Goal: Task Accomplishment & Management: Manage account settings

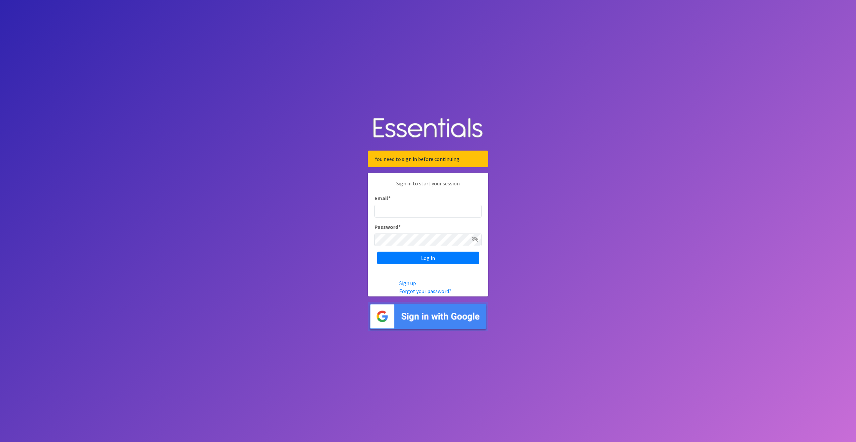
click at [396, 210] on input "Email *" at bounding box center [427, 211] width 107 height 13
type input "lvashaw@ccozarks.org"
click at [405, 256] on input "Log in" at bounding box center [428, 257] width 102 height 13
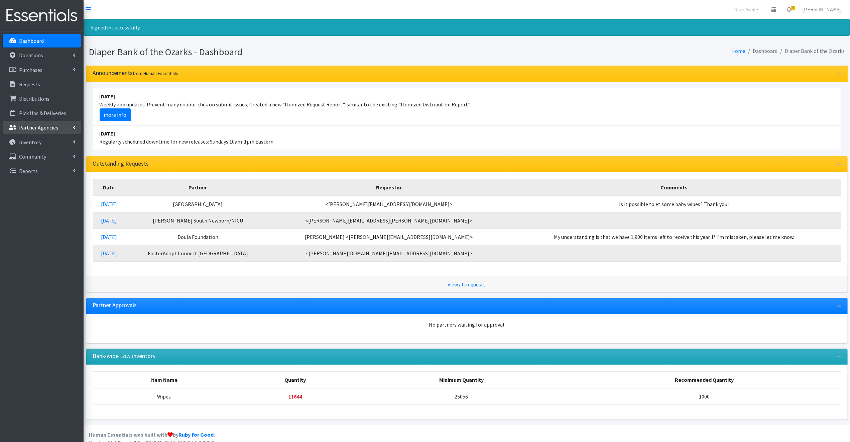
click at [29, 125] on p "Partner Agencies" at bounding box center [38, 127] width 39 height 7
click at [33, 139] on link "All Partners" at bounding box center [42, 141] width 78 height 13
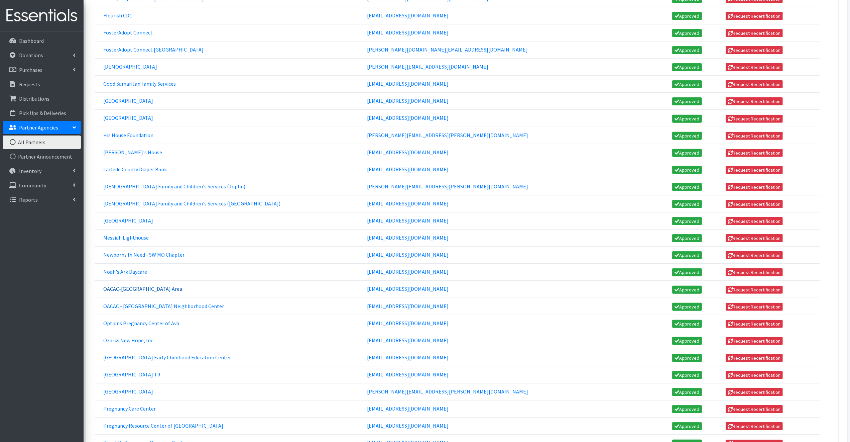
scroll to position [463, 0]
click at [123, 114] on link "[GEOGRAPHIC_DATA]" at bounding box center [128, 117] width 50 height 7
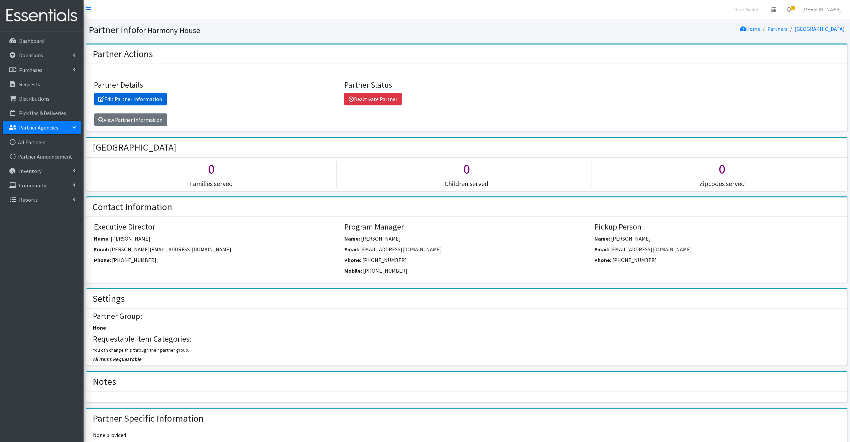
click at [155, 97] on link "Edit Partner Information" at bounding box center [130, 99] width 73 height 13
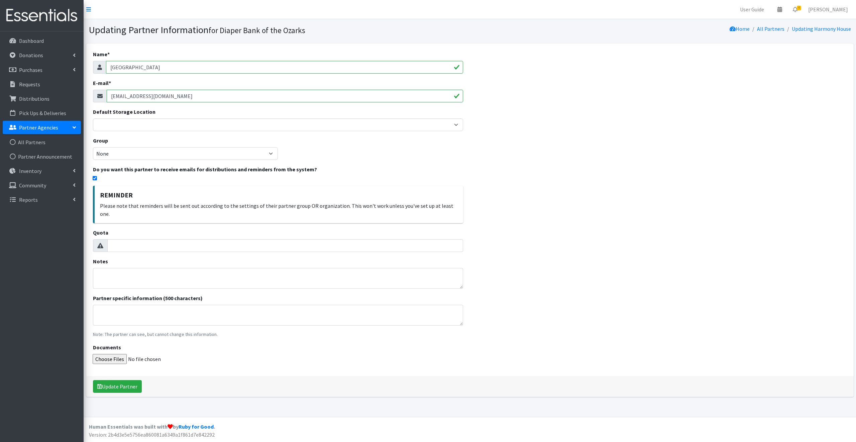
drag, startPoint x: 192, startPoint y: 97, endPoint x: 109, endPoint y: 97, distance: 82.9
click at [109, 97] on input "[EMAIL_ADDRESS][DOMAIN_NAME]" at bounding box center [285, 96] width 357 height 13
paste input "[EMAIL_ADDRESS][DOMAIN_NAME]"
type input "[EMAIL_ADDRESS][DOMAIN_NAME]"
click at [117, 380] on button "Update Partner" at bounding box center [117, 386] width 49 height 13
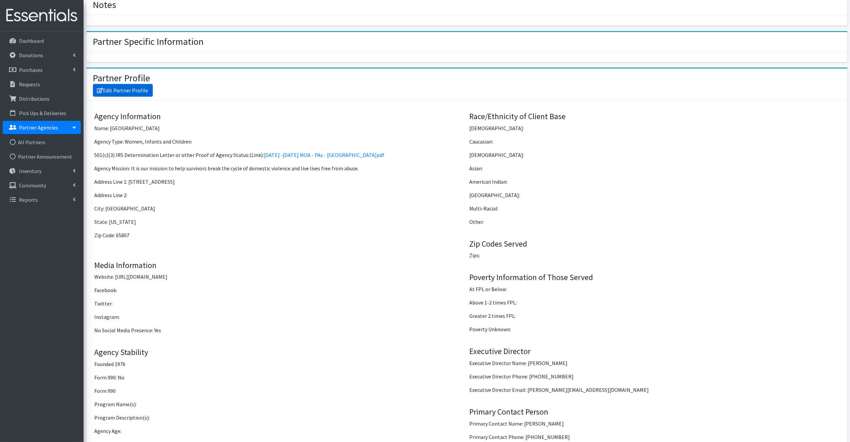
scroll to position [398, 0]
click at [124, 90] on link "Edit Partner Profile" at bounding box center [123, 91] width 60 height 13
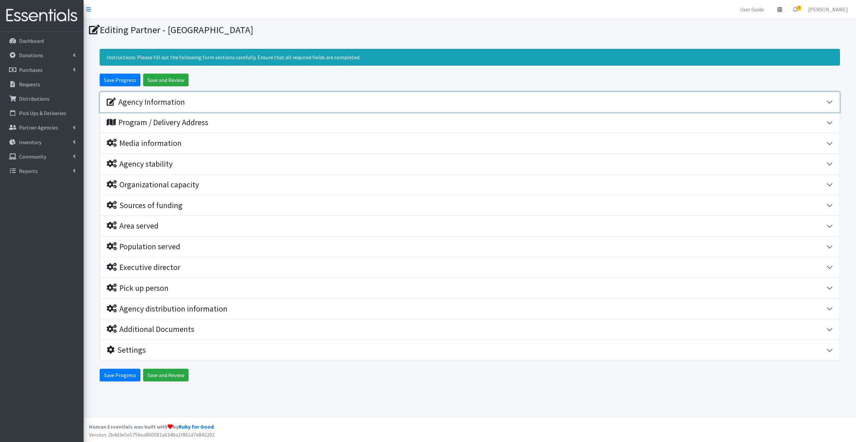
click at [173, 102] on div "Agency Information" at bounding box center [146, 102] width 78 height 10
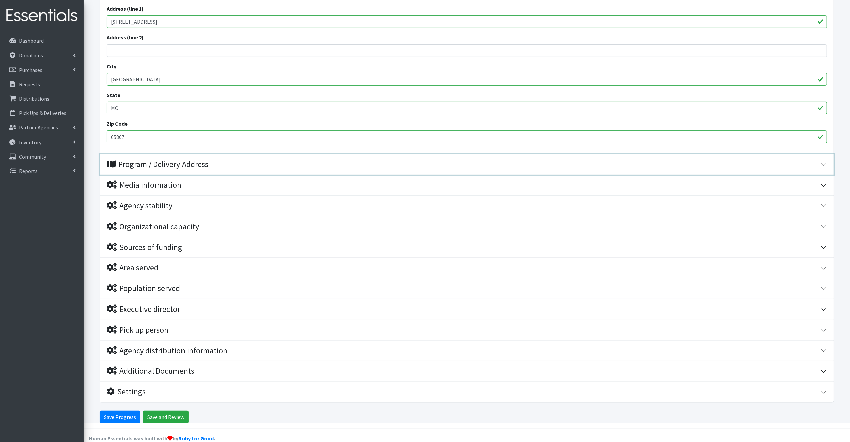
click at [178, 165] on div "Program / Delivery Address" at bounding box center [158, 164] width 102 height 10
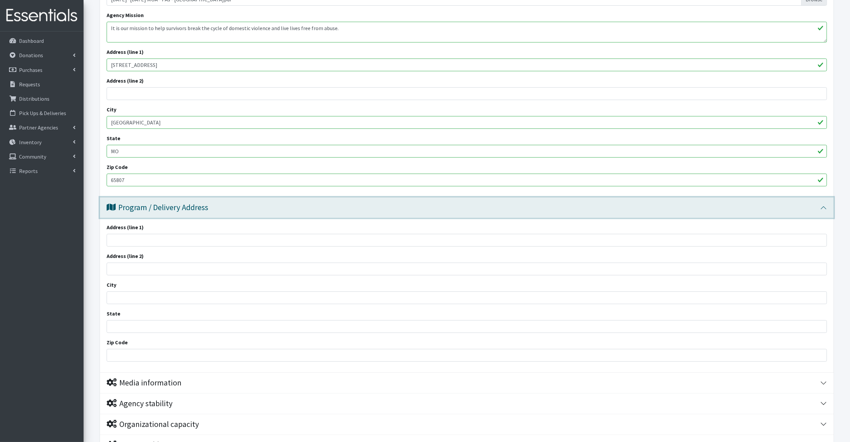
scroll to position [221, 0]
click at [825, 206] on button "Program / Delivery Address" at bounding box center [467, 208] width 734 height 20
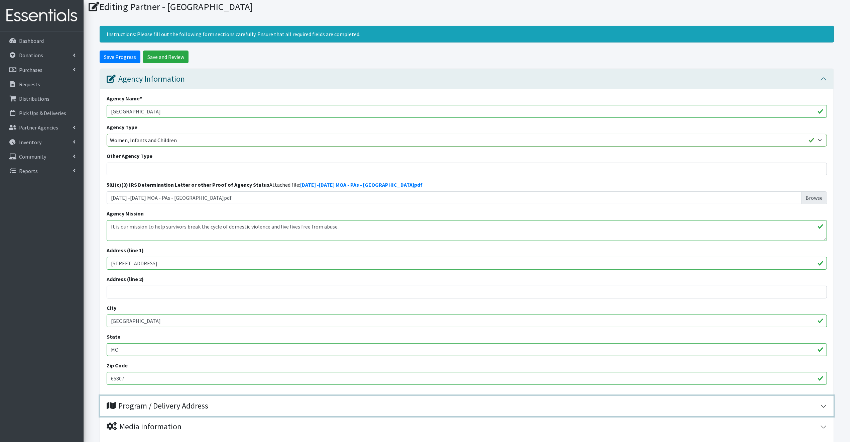
scroll to position [22, 0]
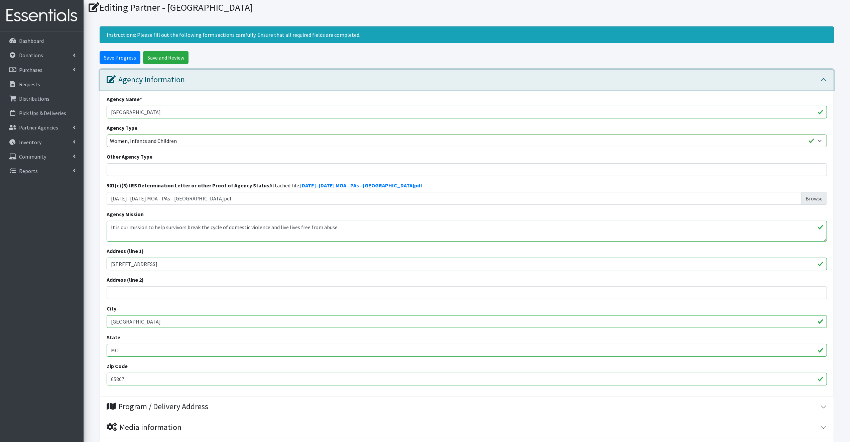
click at [821, 78] on button "Agency Information" at bounding box center [467, 80] width 734 height 20
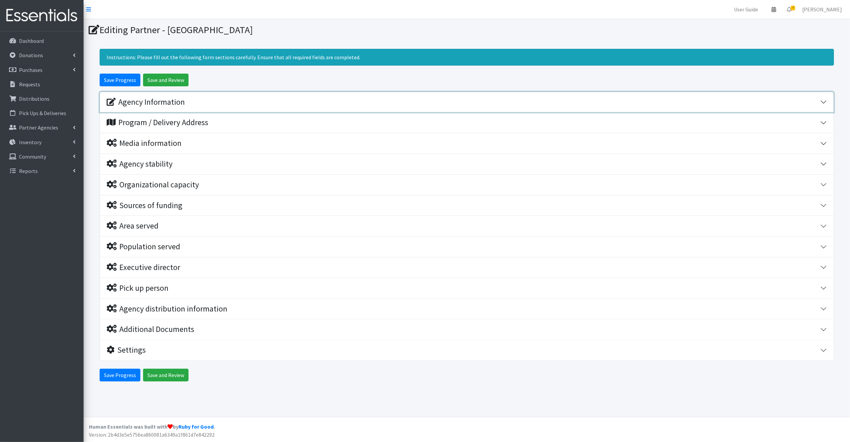
scroll to position [0, 0]
click at [142, 265] on div "Executive director" at bounding box center [144, 267] width 74 height 10
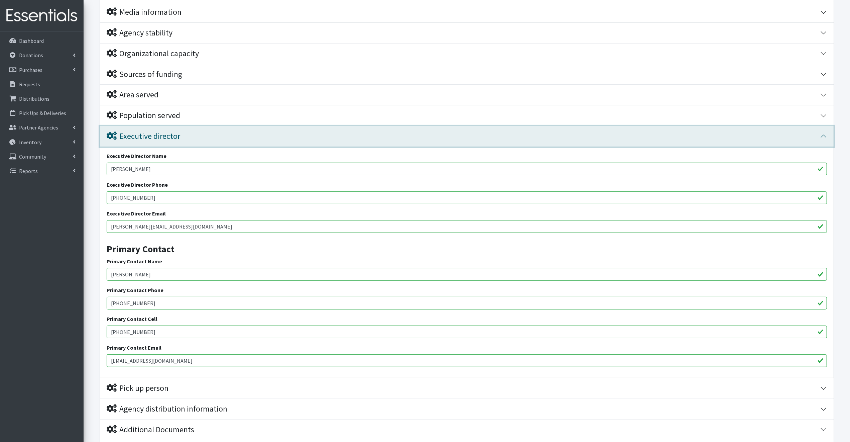
scroll to position [131, 0]
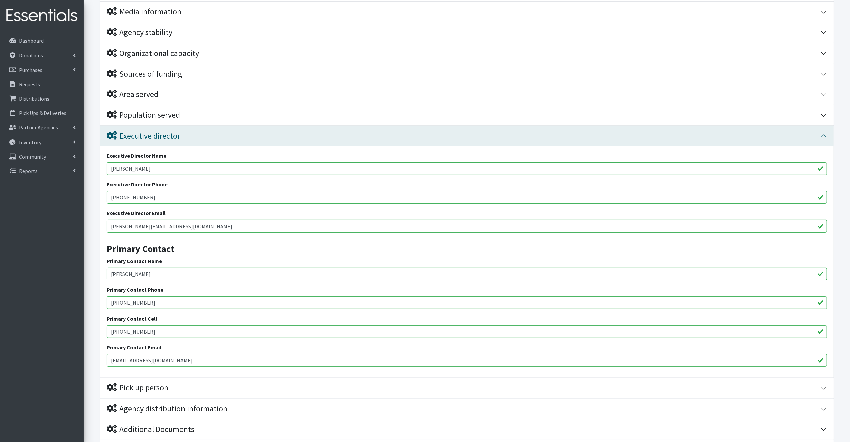
drag, startPoint x: 153, startPoint y: 271, endPoint x: 112, endPoint y: 274, distance: 41.9
click at [112, 274] on input "Amber Mueller" at bounding box center [467, 273] width 720 height 13
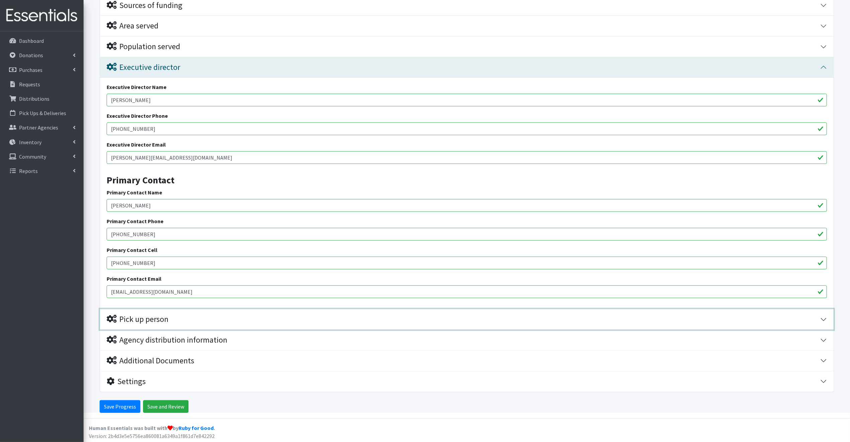
click at [163, 316] on div "Pick up person" at bounding box center [138, 319] width 62 height 10
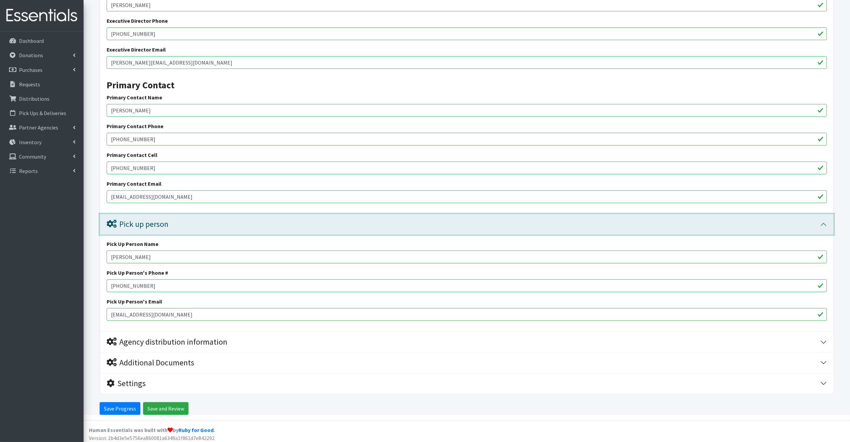
scroll to position [297, 0]
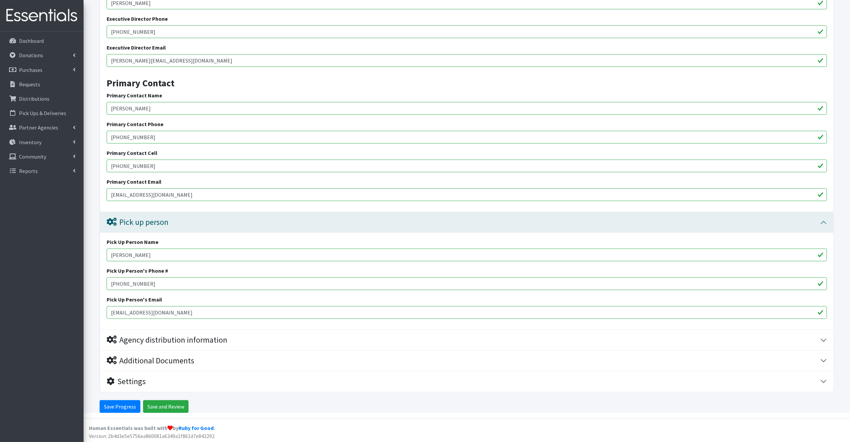
type input "[PERSON_NAME]"
drag, startPoint x: 149, startPoint y: 134, endPoint x: 112, endPoint y: 136, distance: 37.5
click at [112, 136] on input "[PHONE_NUMBER]" at bounding box center [467, 137] width 720 height 13
drag, startPoint x: 148, startPoint y: 163, endPoint x: 107, endPoint y: 165, distance: 41.5
click at [107, 165] on input "417-612-1238" at bounding box center [467, 165] width 720 height 13
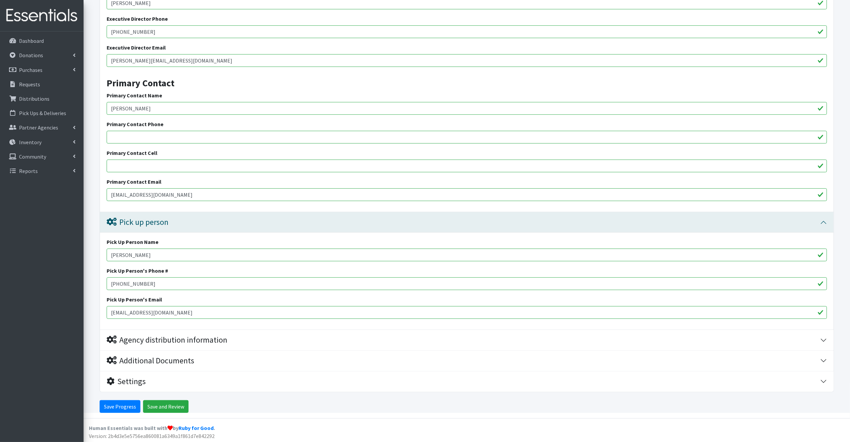
drag, startPoint x: 193, startPoint y: 194, endPoint x: 102, endPoint y: 192, distance: 90.6
click at [102, 192] on div "Executive Director Name Jared Alexander Executive Director Phone 417-837-7700 E…" at bounding box center [467, 96] width 734 height 231
drag, startPoint x: 144, startPoint y: 282, endPoint x: 110, endPoint y: 282, distance: 33.4
click at [110, 282] on input "[PHONE_NUMBER]" at bounding box center [467, 283] width 720 height 13
click at [115, 136] on input "Primary Contact Phone" at bounding box center [467, 137] width 720 height 13
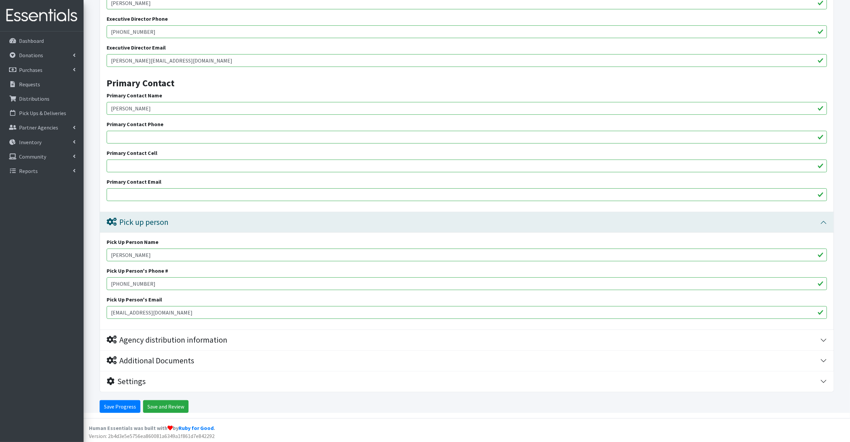
click at [94, 151] on form "Save Progress Save and Review Agency Information Agency Name * Harmony House Ag…" at bounding box center [467, 95] width 766 height 636
click at [116, 167] on input "Primary Contact Cell" at bounding box center [467, 165] width 720 height 13
paste input "[PHONE_NUMBER]"
type input "[PHONE_NUMBER]"
drag, startPoint x: 184, startPoint y: 313, endPoint x: 112, endPoint y: 314, distance: 72.2
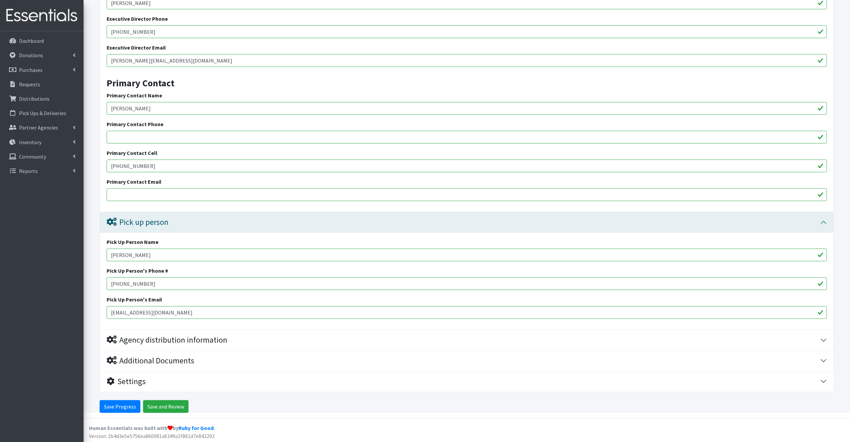
click at [111, 313] on input "[EMAIL_ADDRESS][DOMAIN_NAME]" at bounding box center [467, 312] width 720 height 13
click at [118, 194] on input "Primary Contact Email" at bounding box center [467, 194] width 720 height 13
paste input "[EMAIL_ADDRESS][DOMAIN_NAME]"
type input "[EMAIL_ADDRESS][DOMAIN_NAME]"
click at [119, 137] on input "Primary Contact Phone" at bounding box center [467, 137] width 720 height 13
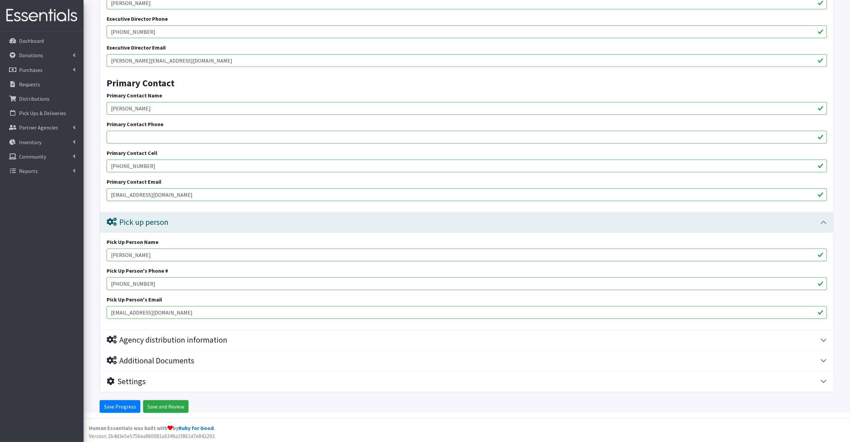
drag, startPoint x: 135, startPoint y: 32, endPoint x: 105, endPoint y: 33, distance: 29.4
click at [105, 33] on div "Executive Director Name Jared Alexander Executive Director Phone 417-837-7700 E…" at bounding box center [467, 96] width 734 height 231
click at [115, 135] on input "Primary Contact Phone" at bounding box center [467, 137] width 720 height 13
paste input "[PHONE_NUMBER]"
type input "[PHONE_NUMBER]"
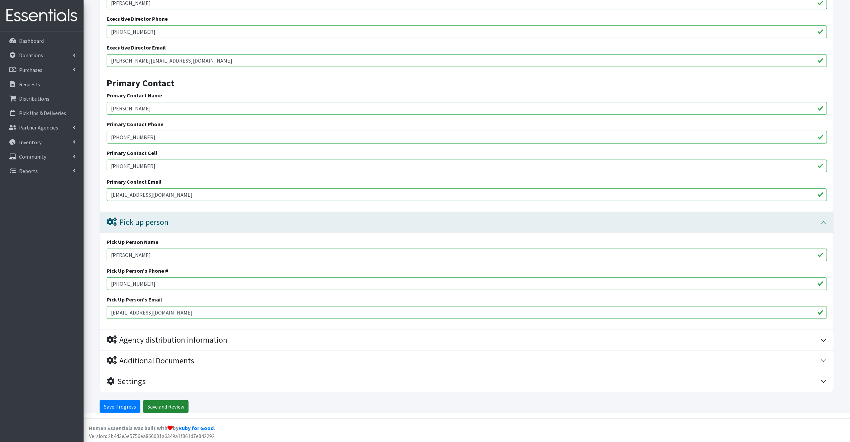
click at [154, 405] on input "Save and Review" at bounding box center [165, 406] width 45 height 13
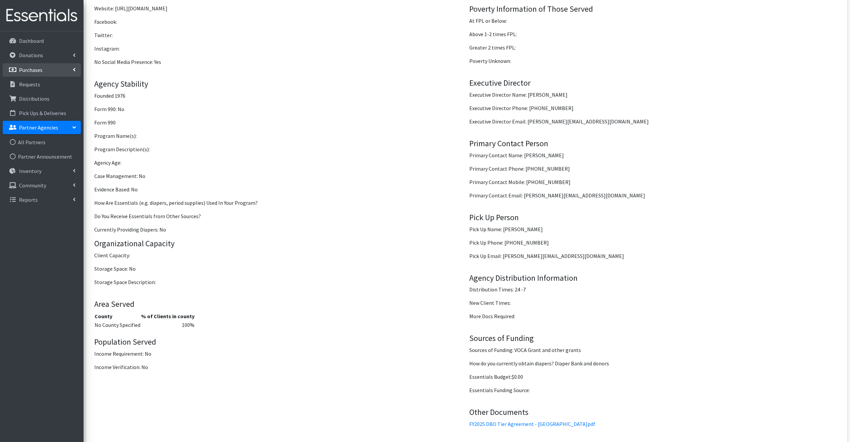
scroll to position [667, 0]
